Goal: Check status: Check status

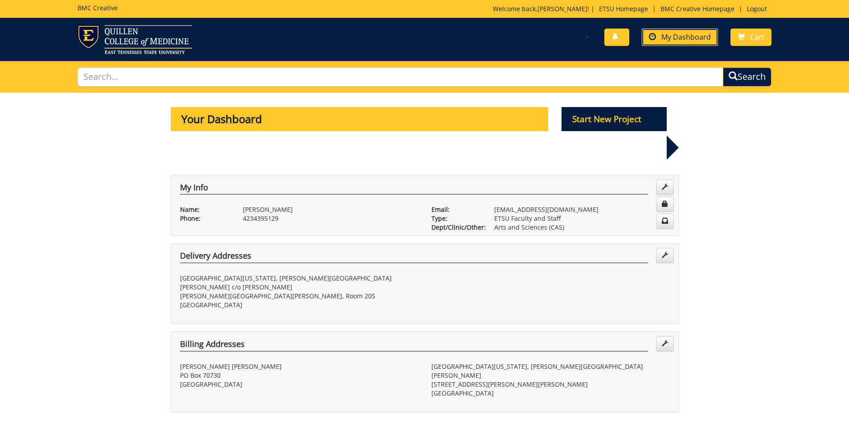
click at [689, 32] on link "My Dashboard" at bounding box center [680, 37] width 76 height 17
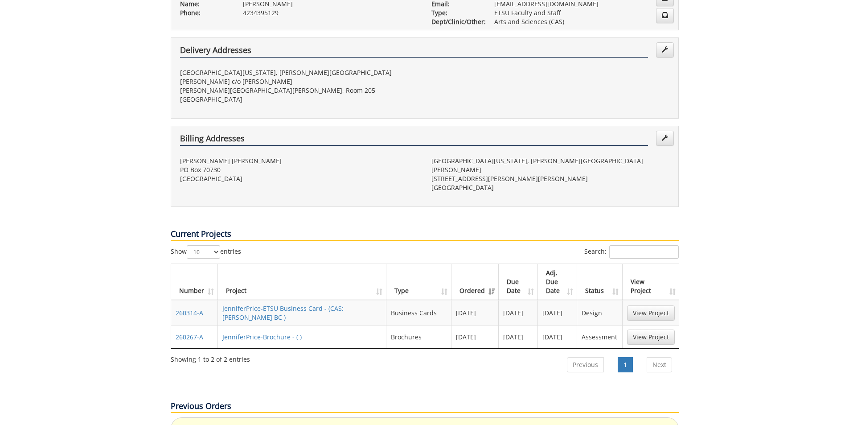
scroll to position [223, 0]
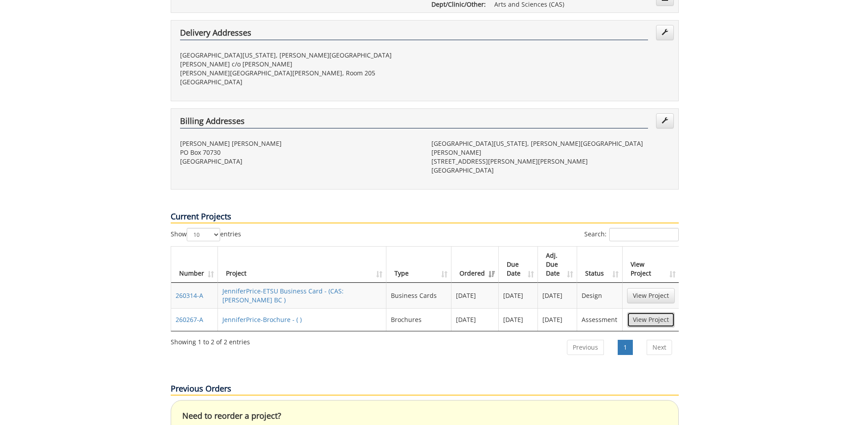
click at [648, 312] on link "View Project" at bounding box center [651, 319] width 48 height 15
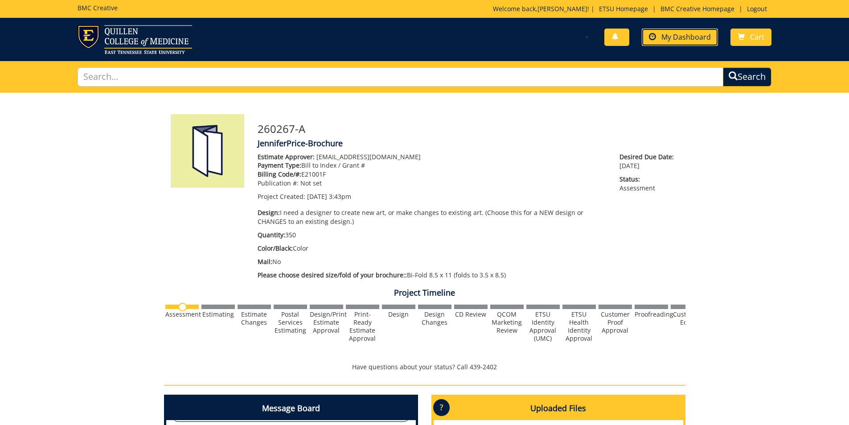
click at [679, 37] on span "My Dashboard" at bounding box center [685, 37] width 49 height 10
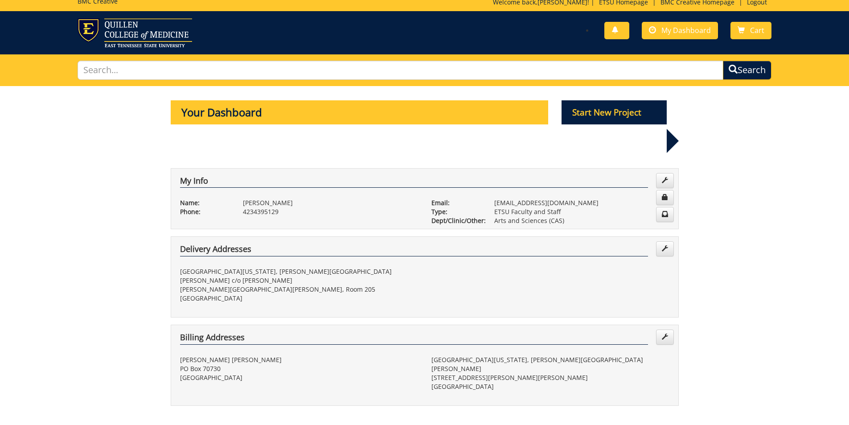
scroll to position [178, 0]
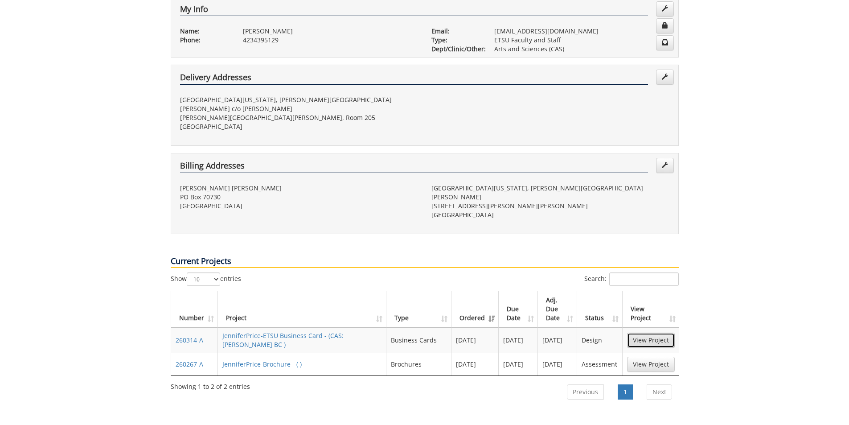
click at [652, 332] on link "View Project" at bounding box center [651, 339] width 48 height 15
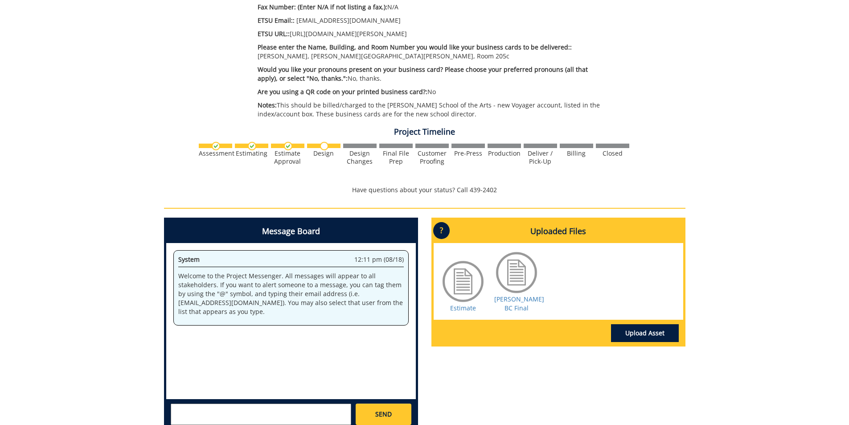
scroll to position [446, 0]
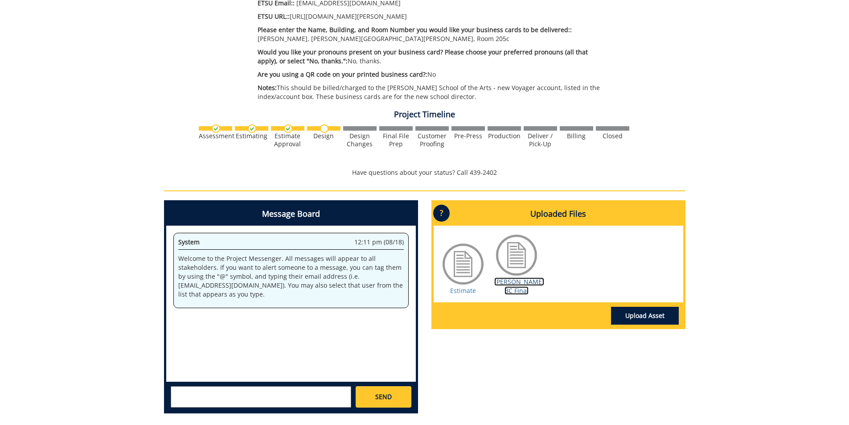
click at [515, 286] on link "[PERSON_NAME] BC Final" at bounding box center [519, 285] width 50 height 17
click at [452, 291] on link "Estimate" at bounding box center [463, 290] width 26 height 8
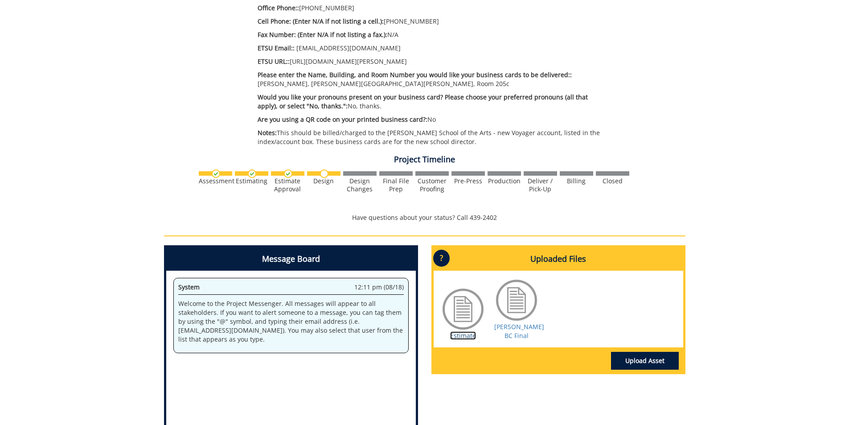
scroll to position [401, 0]
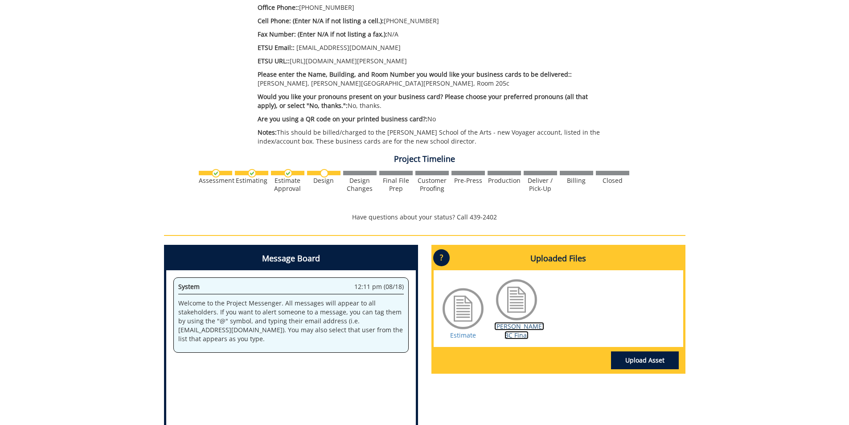
click at [518, 324] on link "[PERSON_NAME] BC Final" at bounding box center [519, 330] width 50 height 17
